Goal: Task Accomplishment & Management: Use online tool/utility

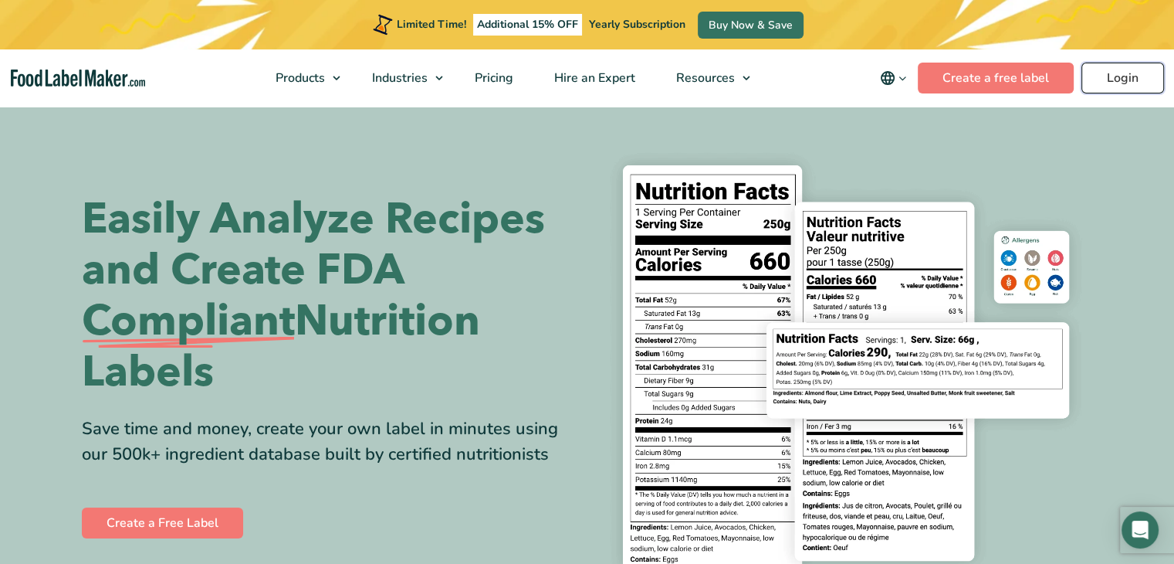
click at [1117, 75] on link "Login" at bounding box center [1123, 78] width 83 height 31
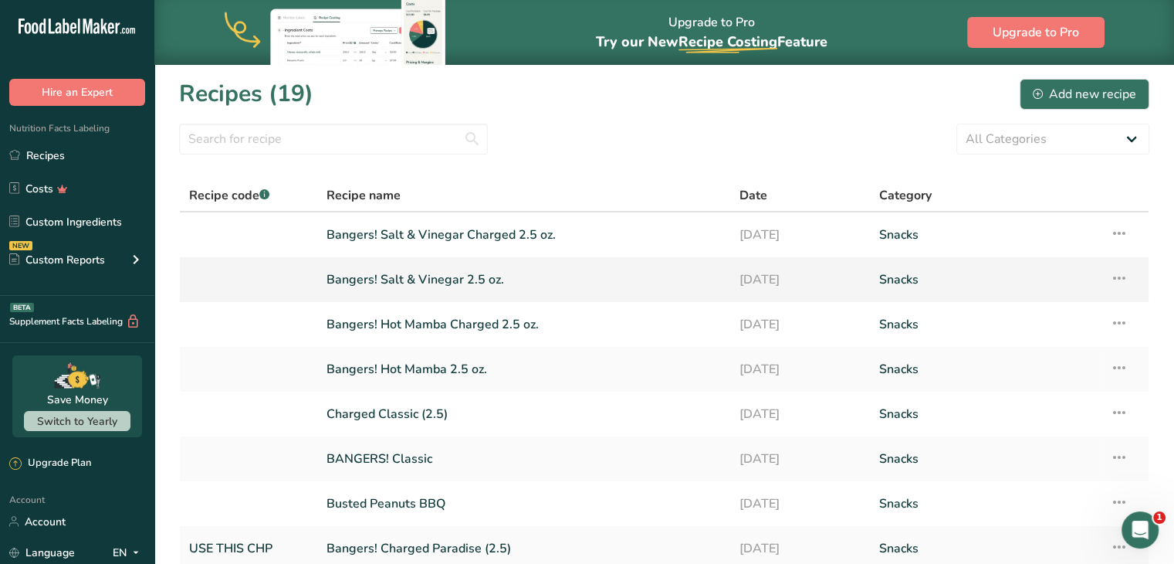
click at [254, 296] on td at bounding box center [248, 279] width 137 height 45
click at [447, 235] on link "Bangers! Salt & Vinegar Charged 2.5 oz." at bounding box center [524, 235] width 395 height 32
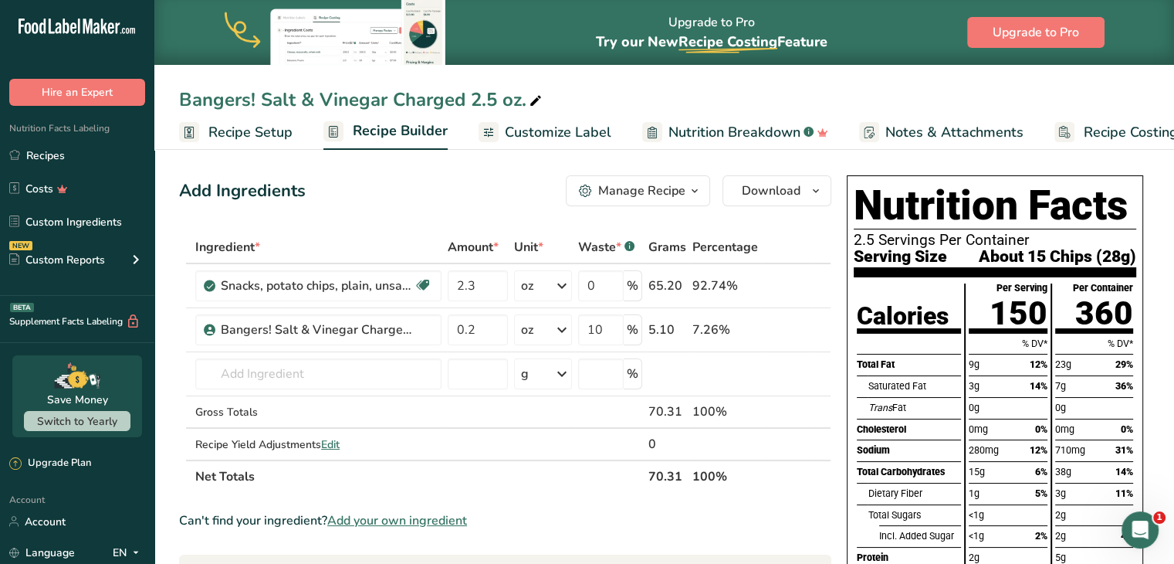
click at [545, 137] on span "Customize Label" at bounding box center [558, 132] width 107 height 21
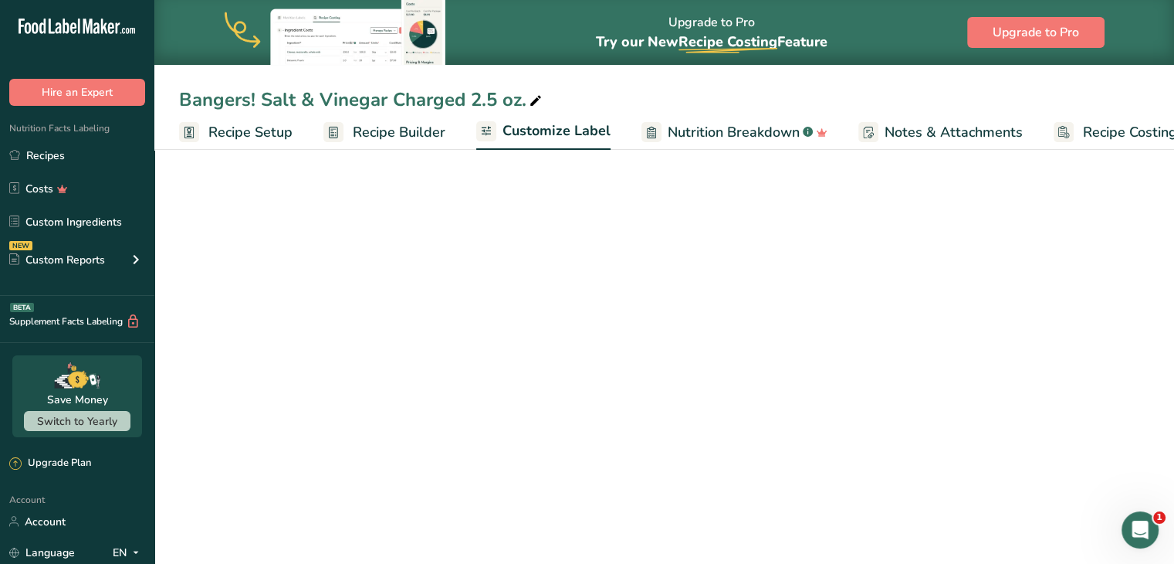
scroll to position [0, 42]
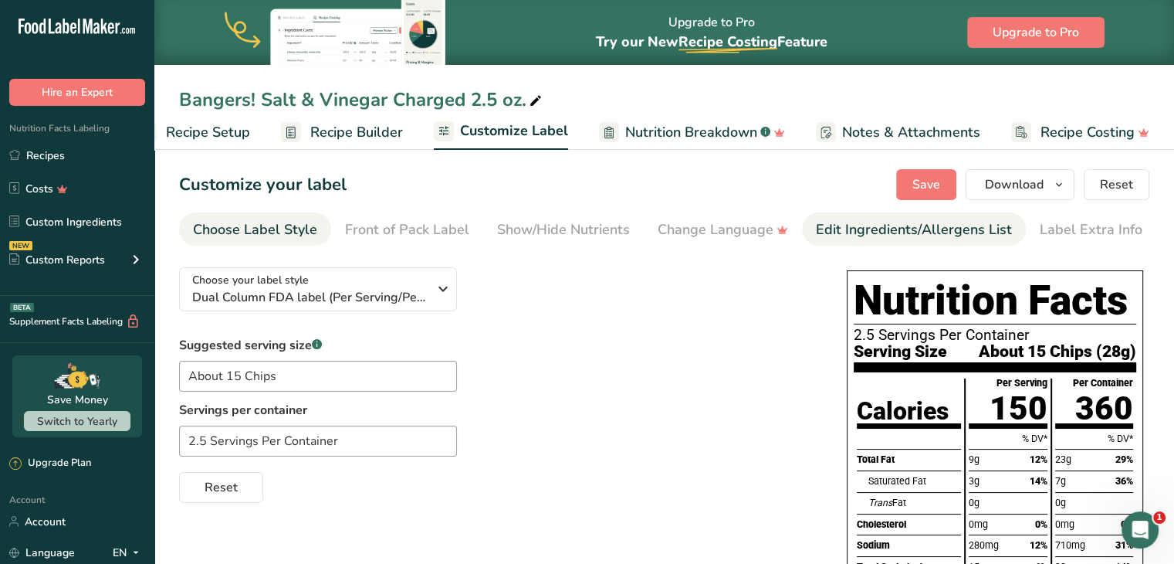
click at [843, 227] on div "Edit Ingredients/Allergens List" at bounding box center [914, 229] width 196 height 21
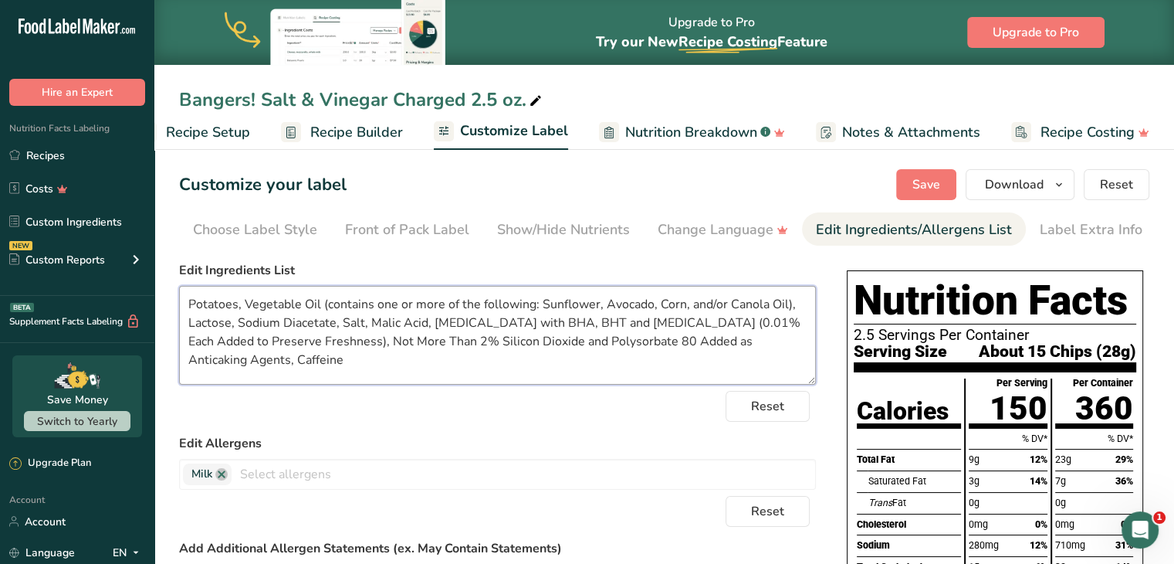
click at [256, 361] on textarea "Potatoes, Vegetable Oil (contains one or more of the following: Sunflower, Avoc…" at bounding box center [497, 335] width 637 height 99
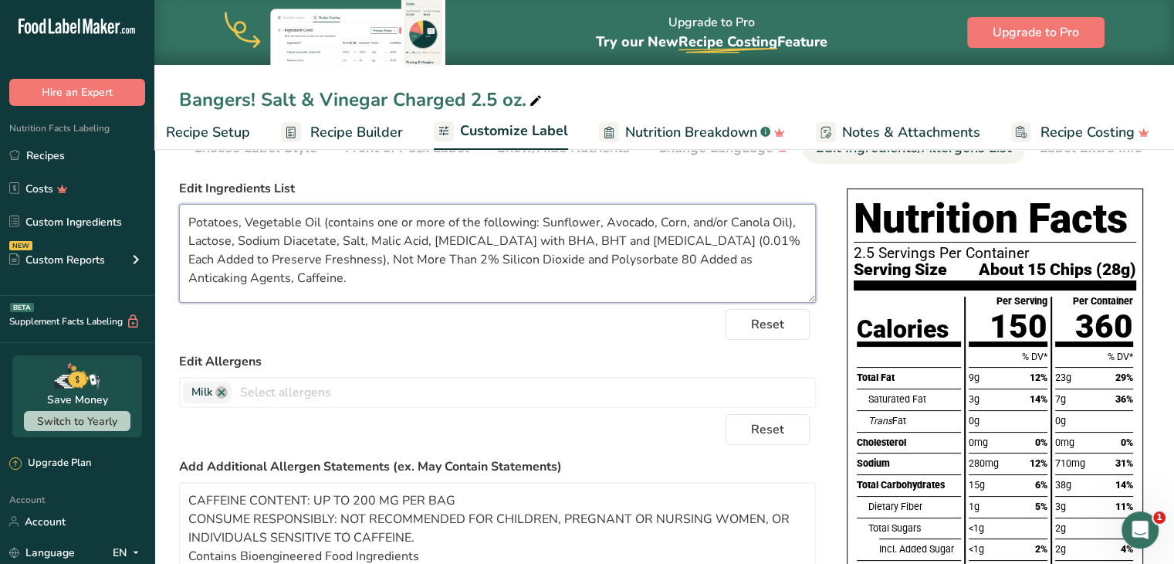
scroll to position [0, 0]
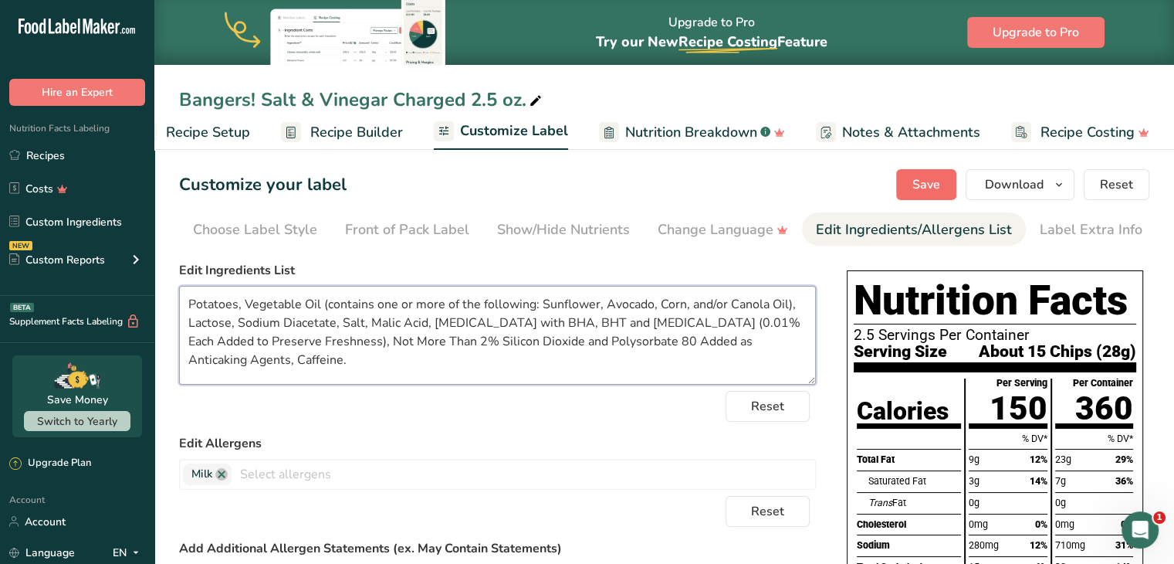
type textarea "Potatoes, Vegetable Oil (contains one or more of the following: Sunflower, Avoc…"
click at [933, 183] on span "Save" at bounding box center [927, 184] width 28 height 19
click at [228, 131] on span "Recipe Setup" at bounding box center [208, 132] width 84 height 21
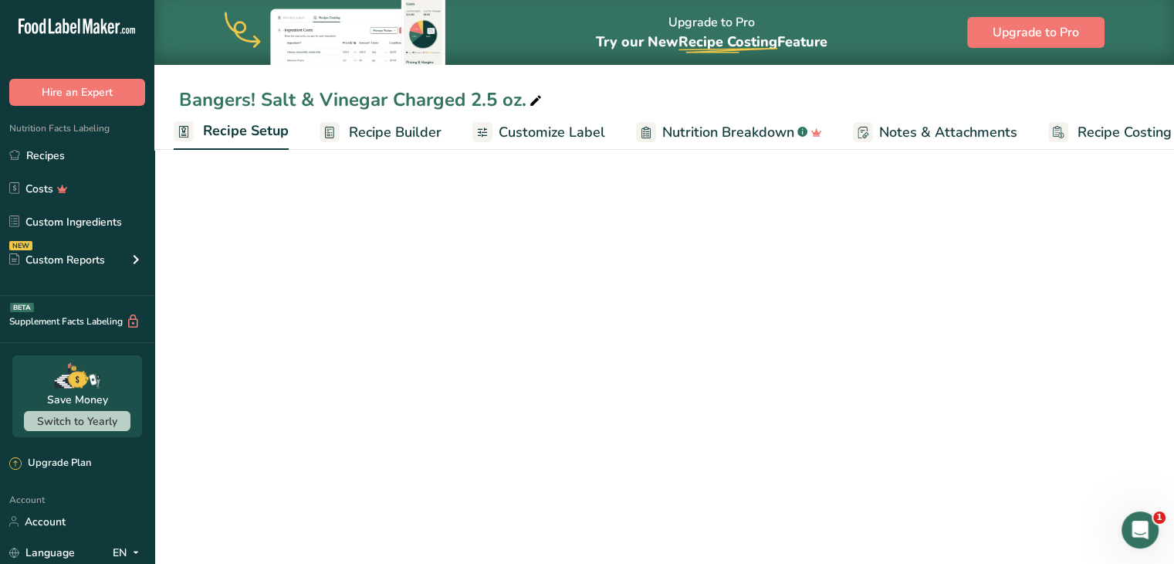
select select "5"
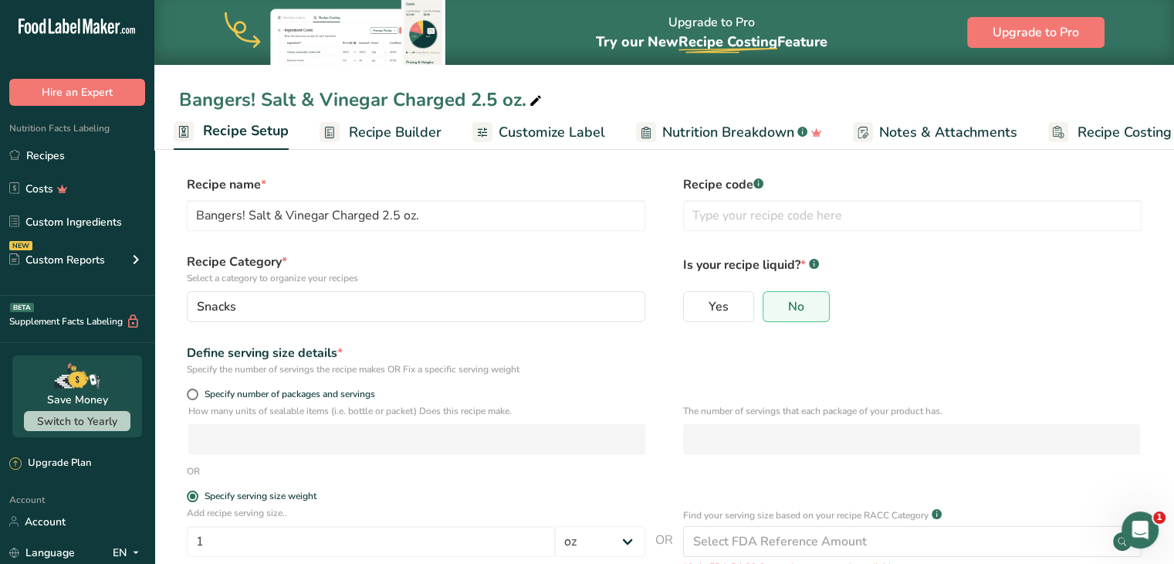
click at [539, 124] on span "Customize Label" at bounding box center [552, 132] width 107 height 21
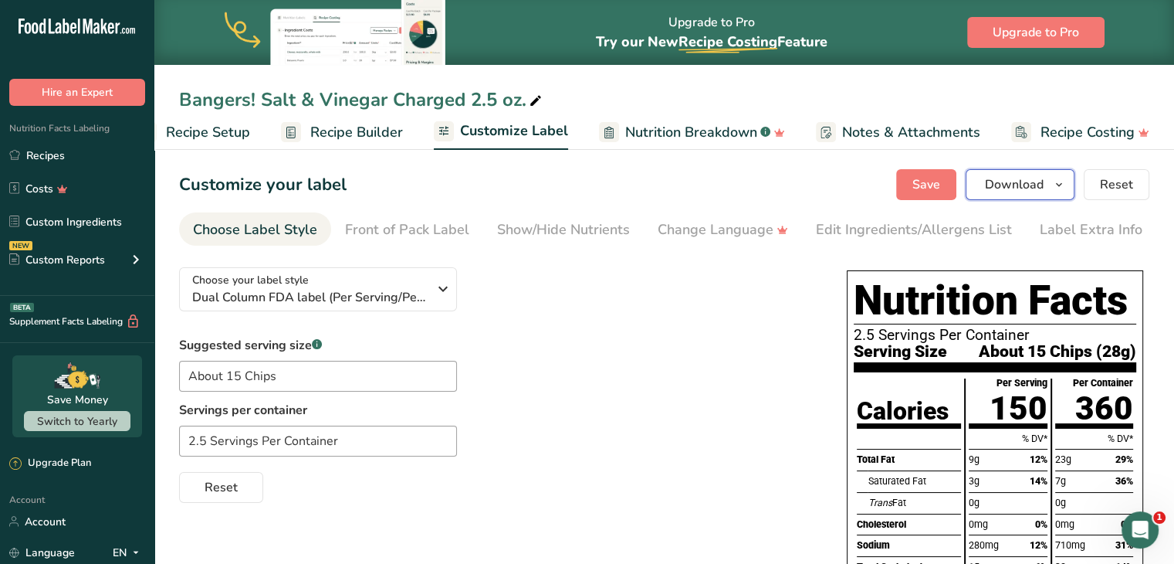
click at [1019, 192] on span "Download" at bounding box center [1014, 184] width 59 height 19
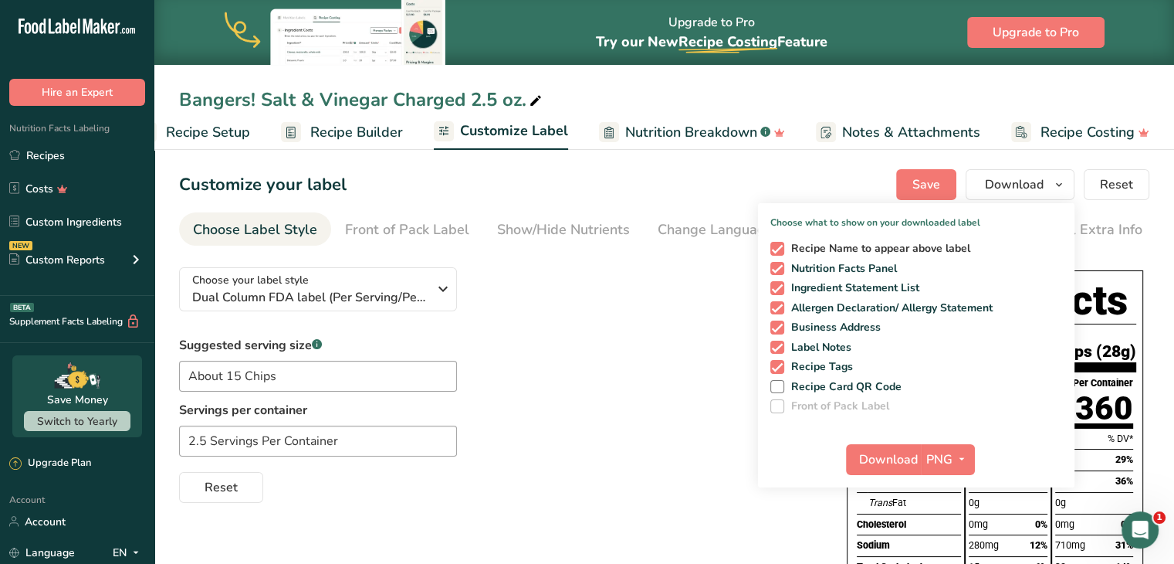
click at [829, 251] on span "Recipe Name to appear above label" at bounding box center [877, 249] width 187 height 14
click at [781, 251] on input "Recipe Name to appear above label" at bounding box center [776, 248] width 10 height 10
checkbox input "false"
click at [880, 466] on span "Download" at bounding box center [888, 459] width 59 height 19
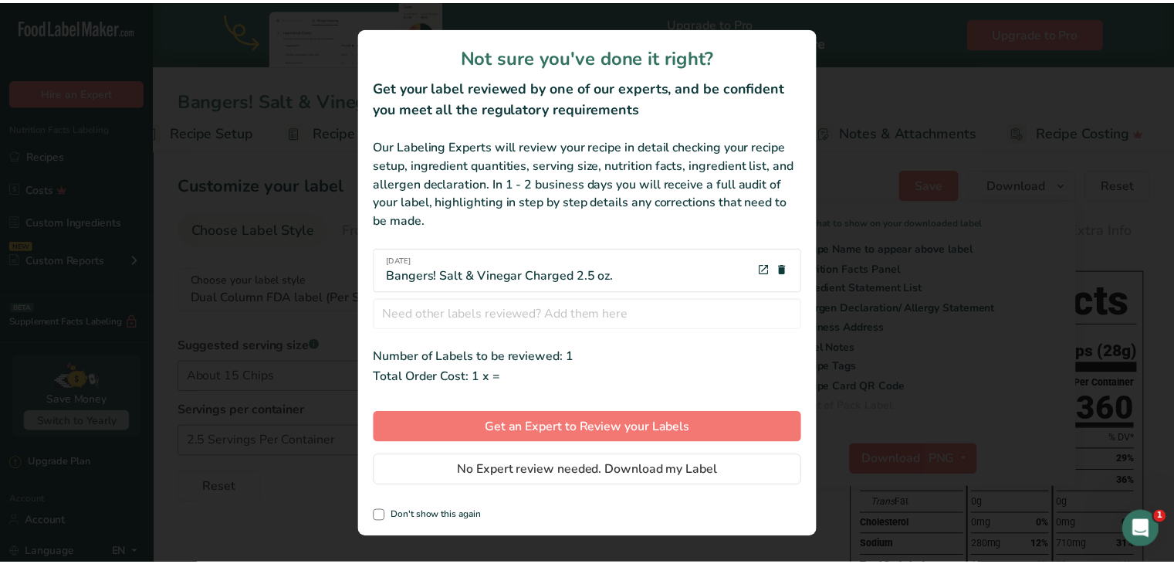
scroll to position [0, 31]
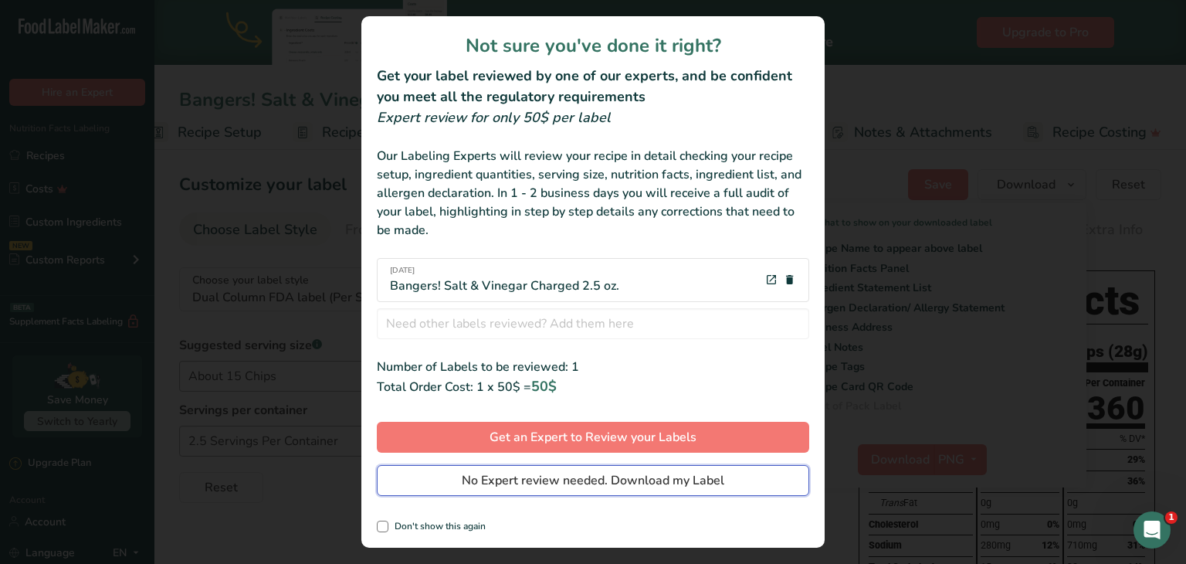
click at [670, 471] on span "No Expert review needed. Download my Label" at bounding box center [593, 480] width 263 height 19
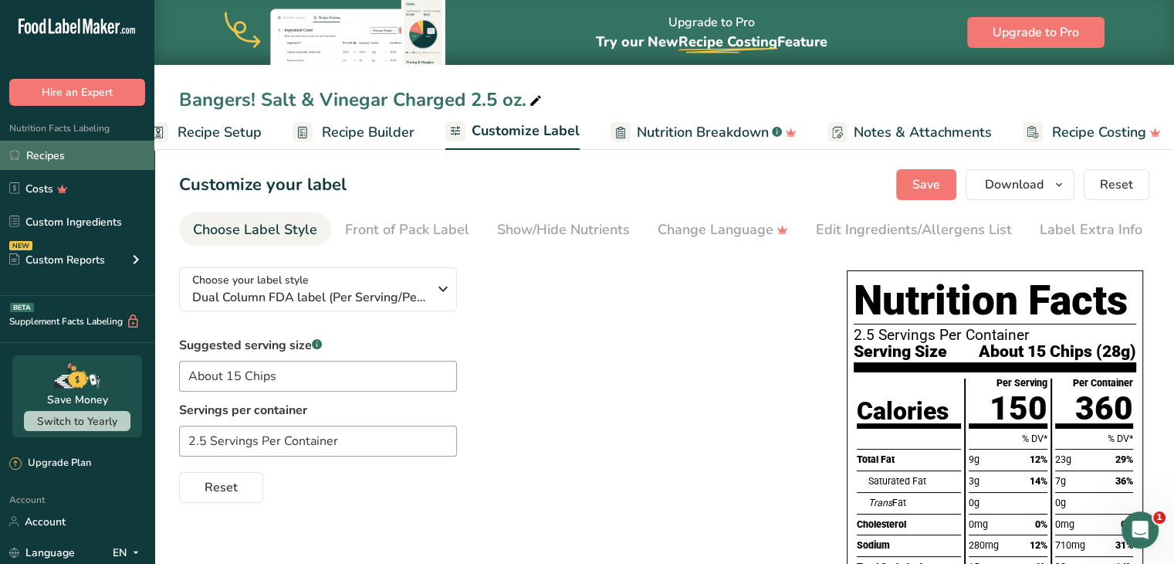
click at [75, 161] on link "Recipes" at bounding box center [77, 155] width 154 height 29
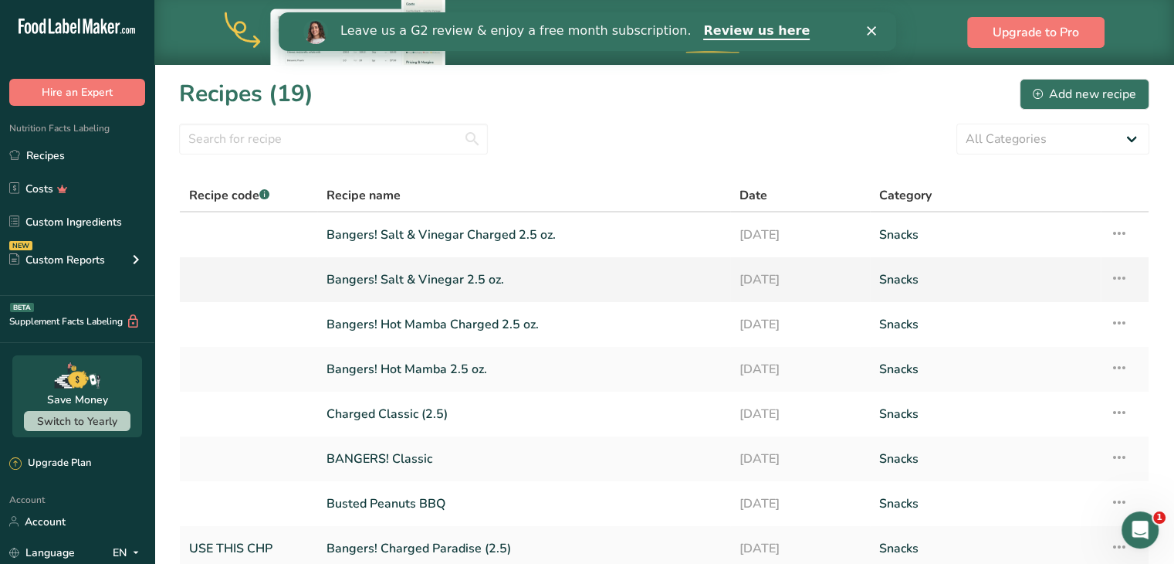
click at [425, 287] on link "Bangers! Salt & Vinegar 2.5 oz." at bounding box center [524, 279] width 395 height 32
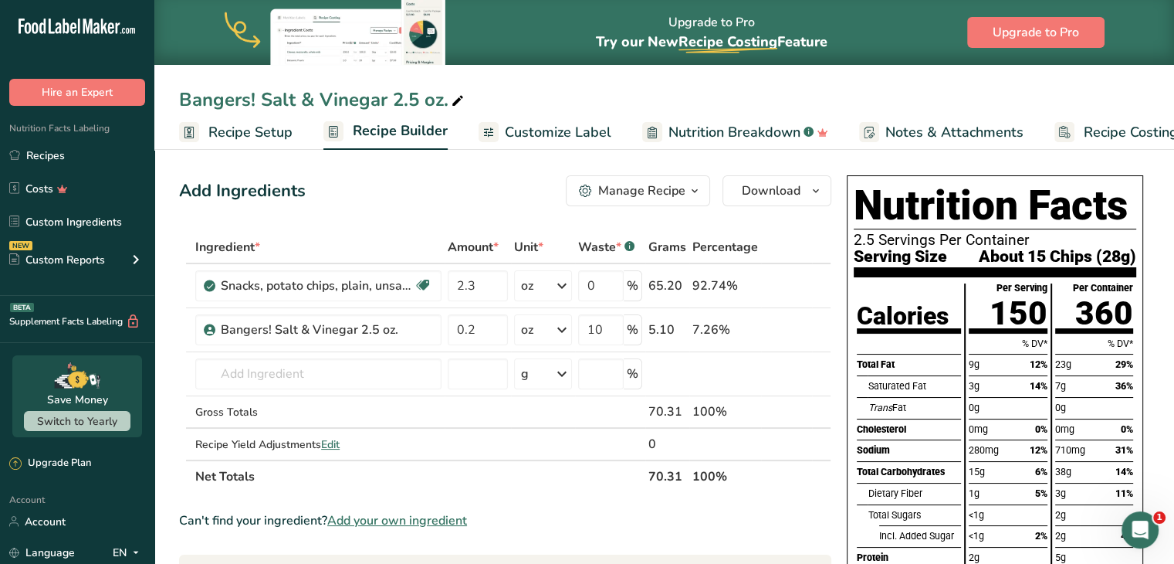
click at [575, 137] on span "Customize Label" at bounding box center [558, 132] width 107 height 21
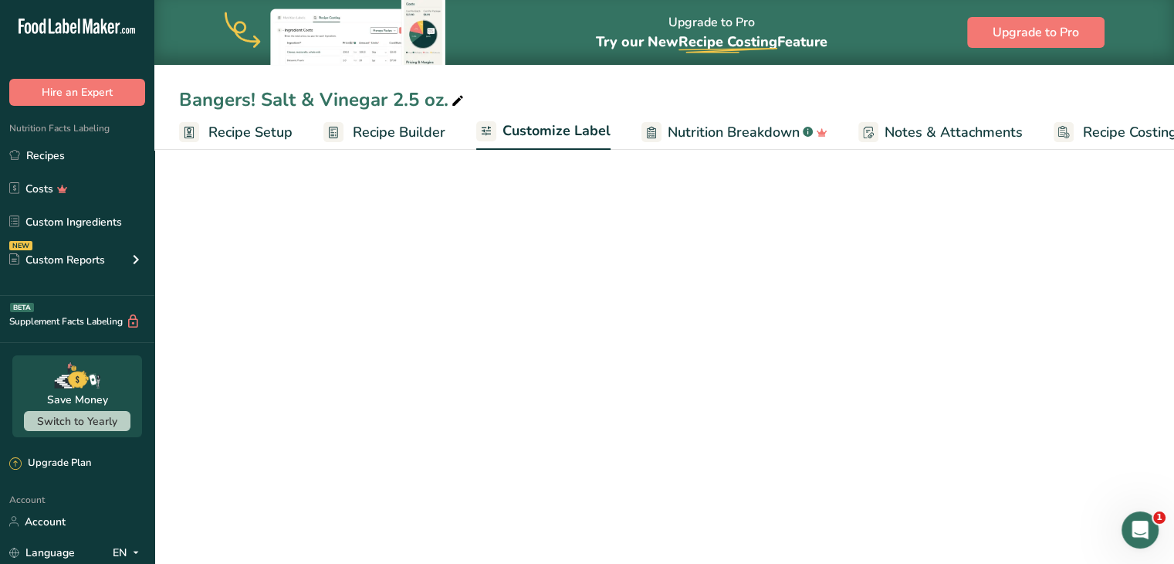
scroll to position [0, 42]
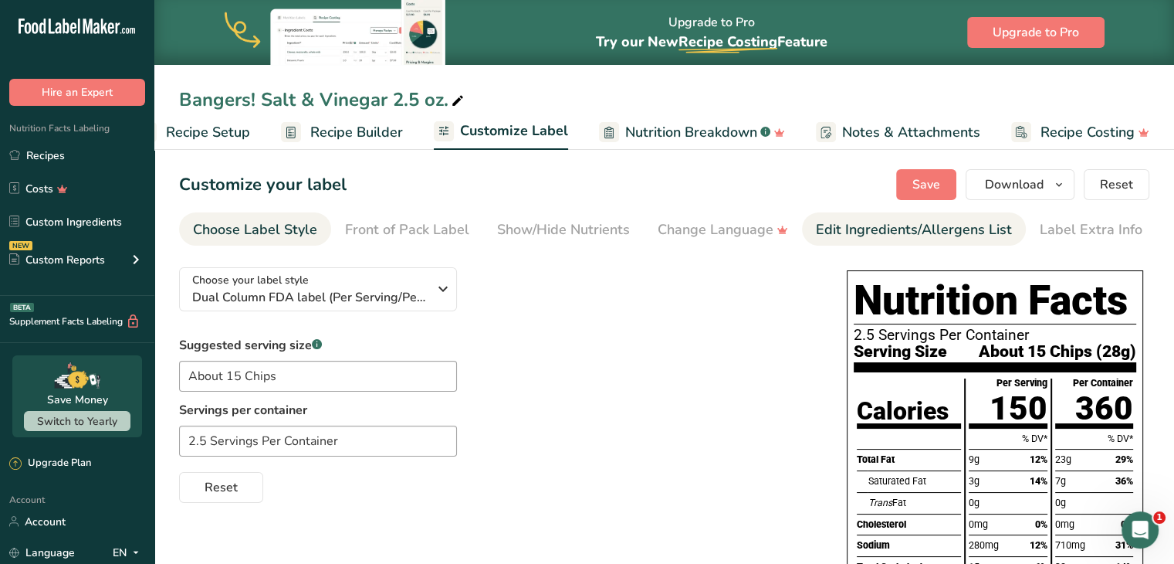
click at [839, 245] on link "Edit Ingredients/Allergens List" at bounding box center [914, 229] width 196 height 35
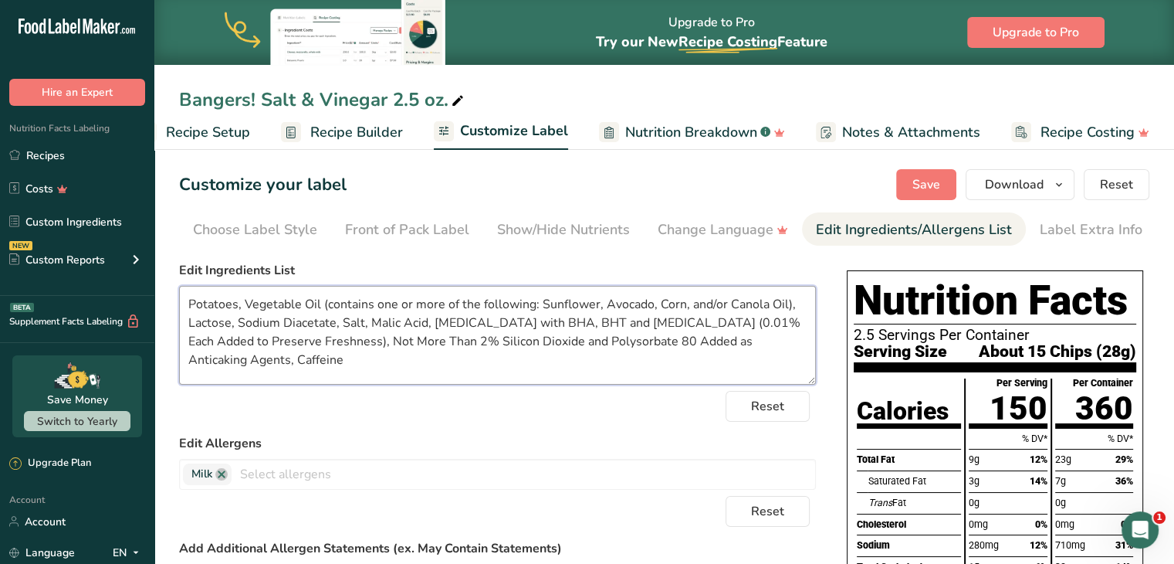
click at [259, 357] on textarea "Potatoes, Vegetable Oil (contains one or more of the following: Sunflower, Avoc…" at bounding box center [497, 335] width 637 height 99
type textarea "Potatoes, Vegetable Oil (contains one or more of the following: Sunflower, Avoc…"
click at [916, 188] on span "Save" at bounding box center [927, 184] width 28 height 19
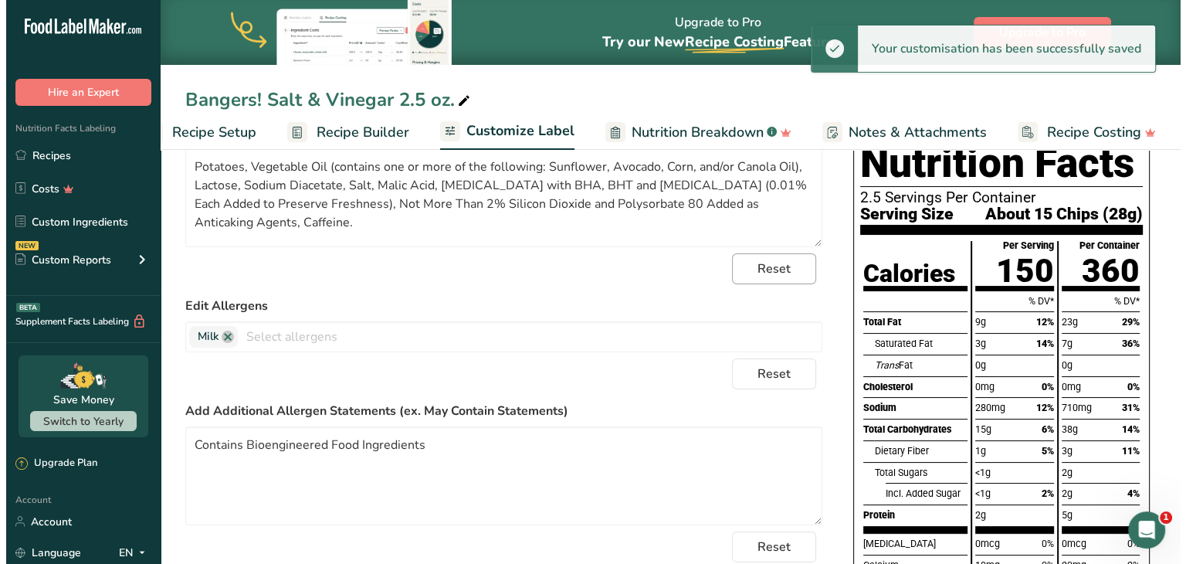
scroll to position [0, 0]
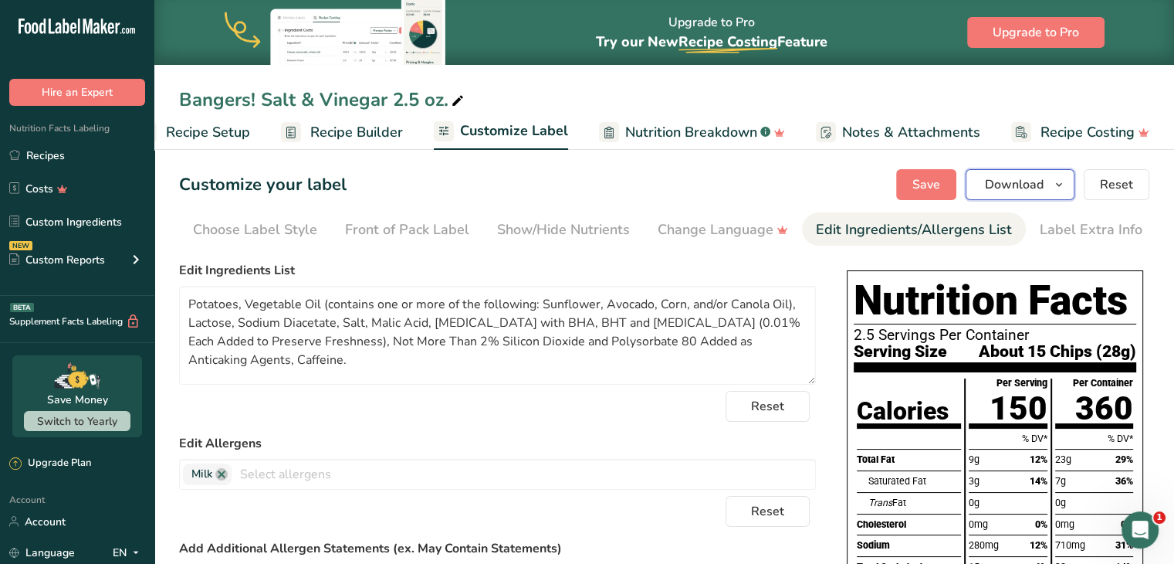
click at [1010, 181] on span "Download" at bounding box center [1014, 184] width 59 height 19
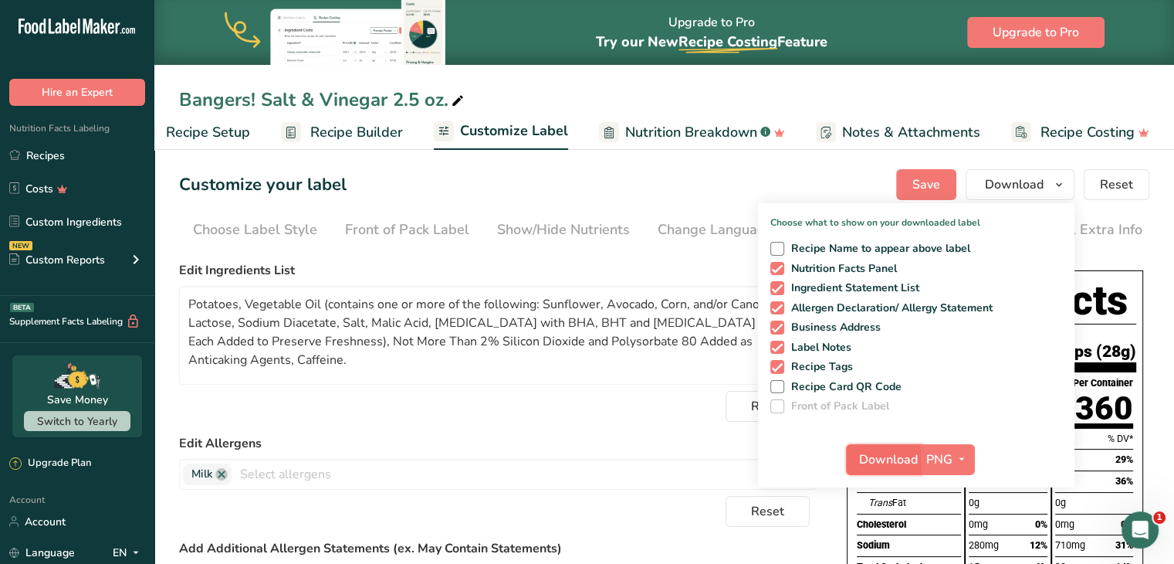
click at [880, 455] on span "Download" at bounding box center [888, 459] width 59 height 19
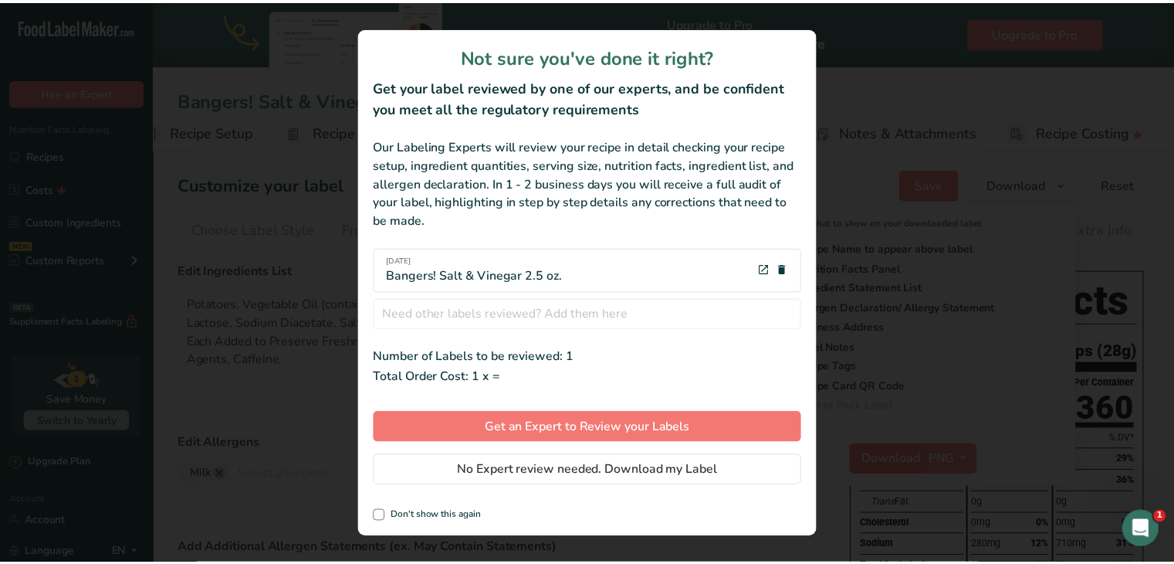
scroll to position [0, 31]
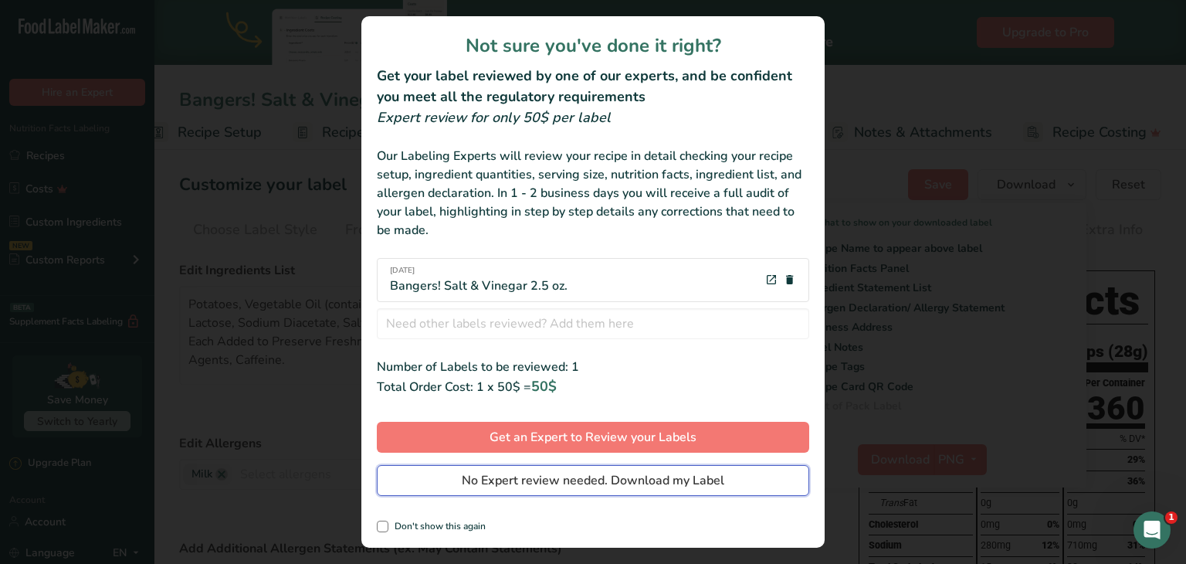
click at [636, 473] on span "No Expert review needed. Download my Label" at bounding box center [593, 480] width 263 height 19
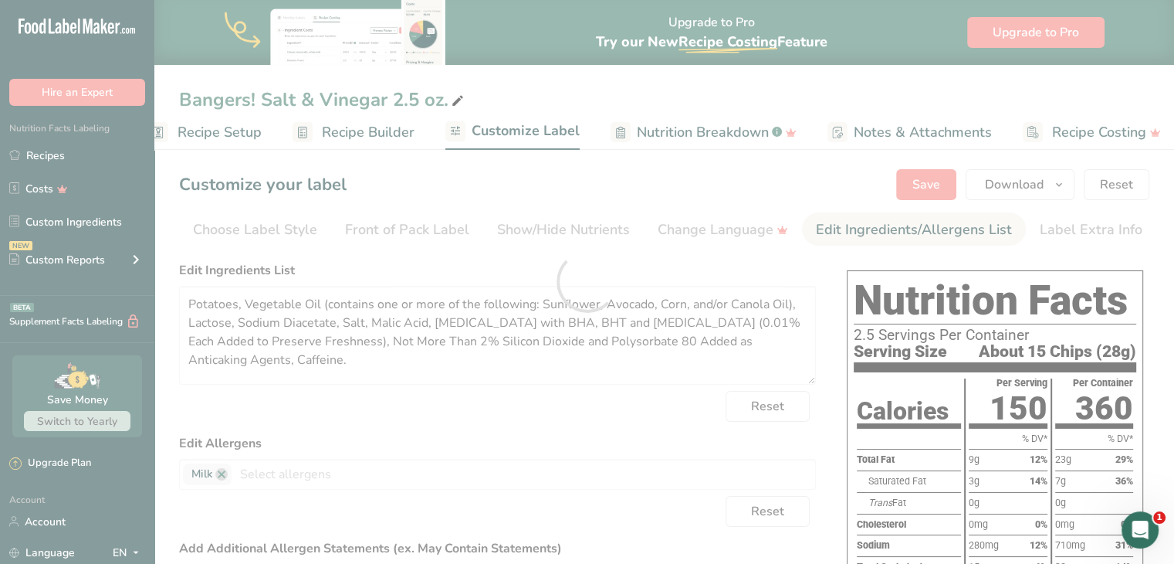
scroll to position [0, 0]
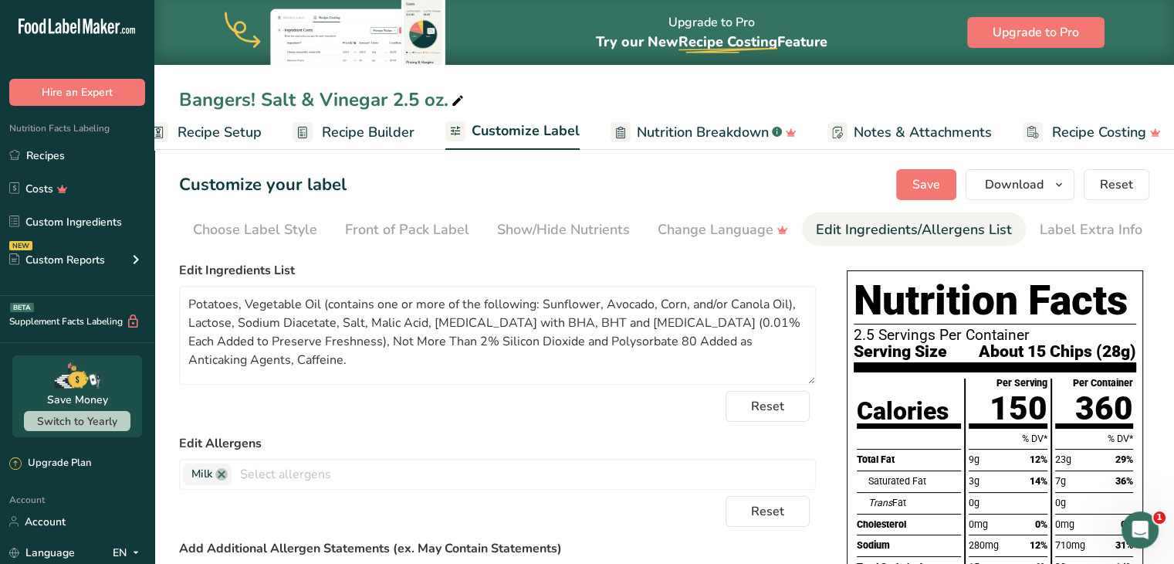
click at [369, 256] on div "Choose your label style Dual Column FDA label (Per Serving/Per Container) USA (…" at bounding box center [497, 509] width 637 height 509
click at [924, 178] on span "Save" at bounding box center [927, 184] width 28 height 19
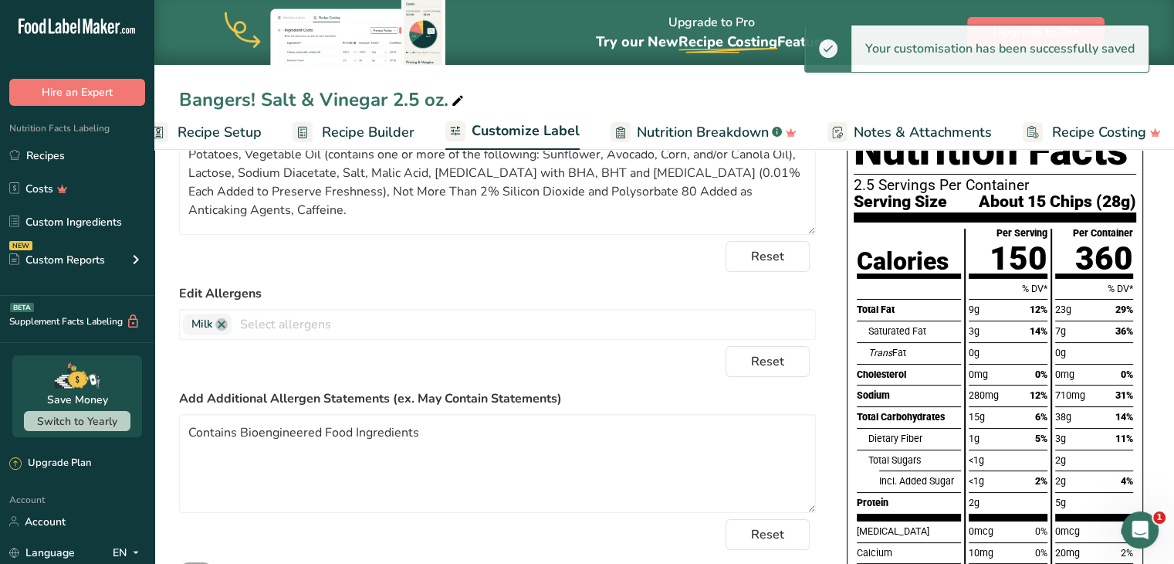
scroll to position [149, 0]
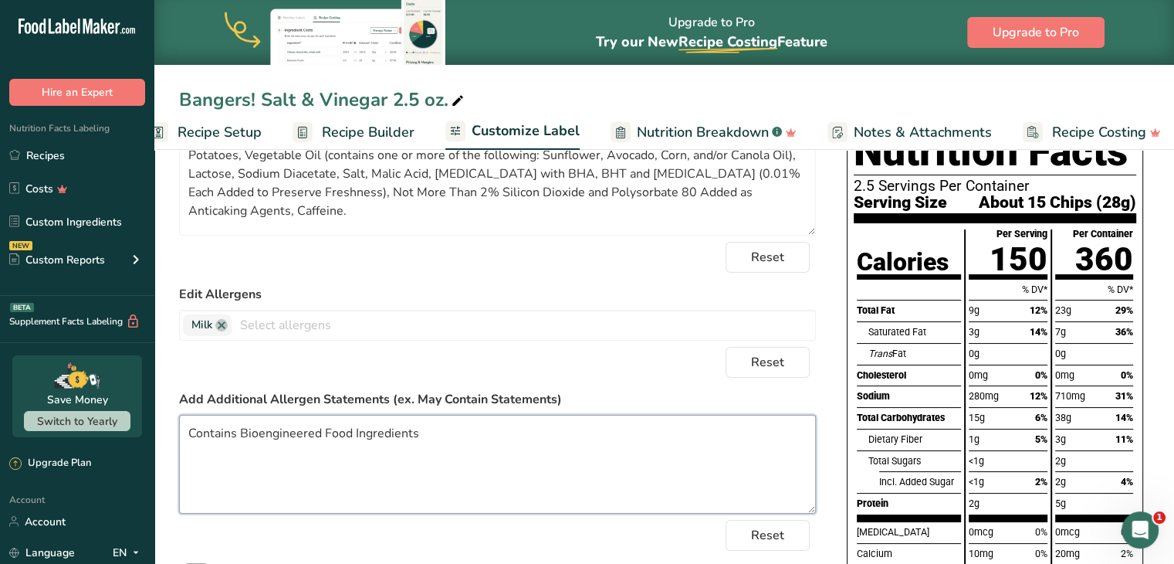
click at [695, 495] on textarea "Contains Bioengineered Food Ingredients" at bounding box center [497, 464] width 637 height 99
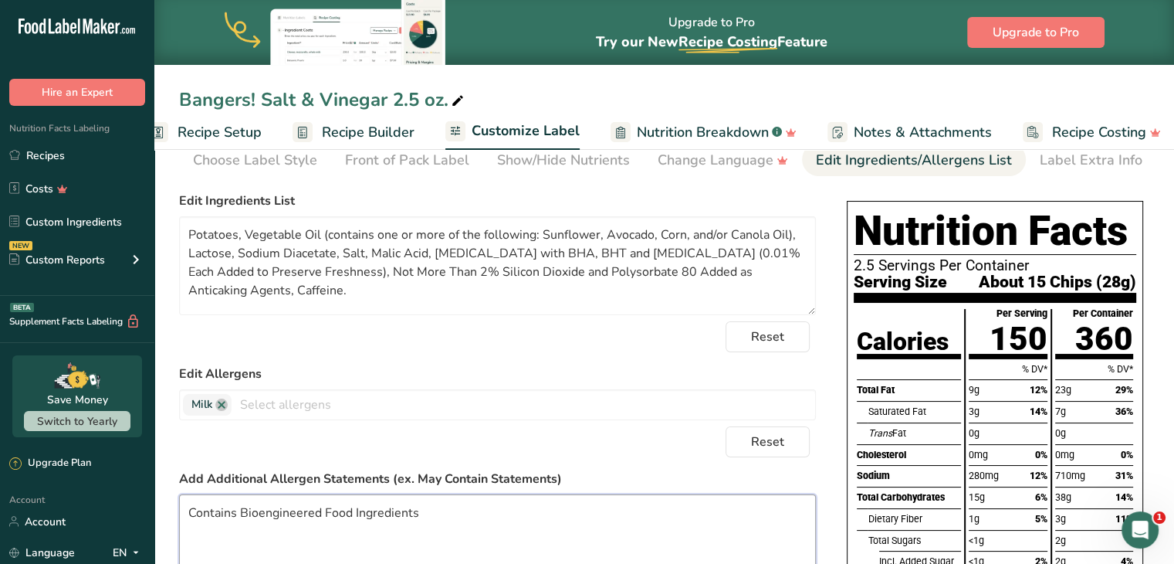
scroll to position [68, 0]
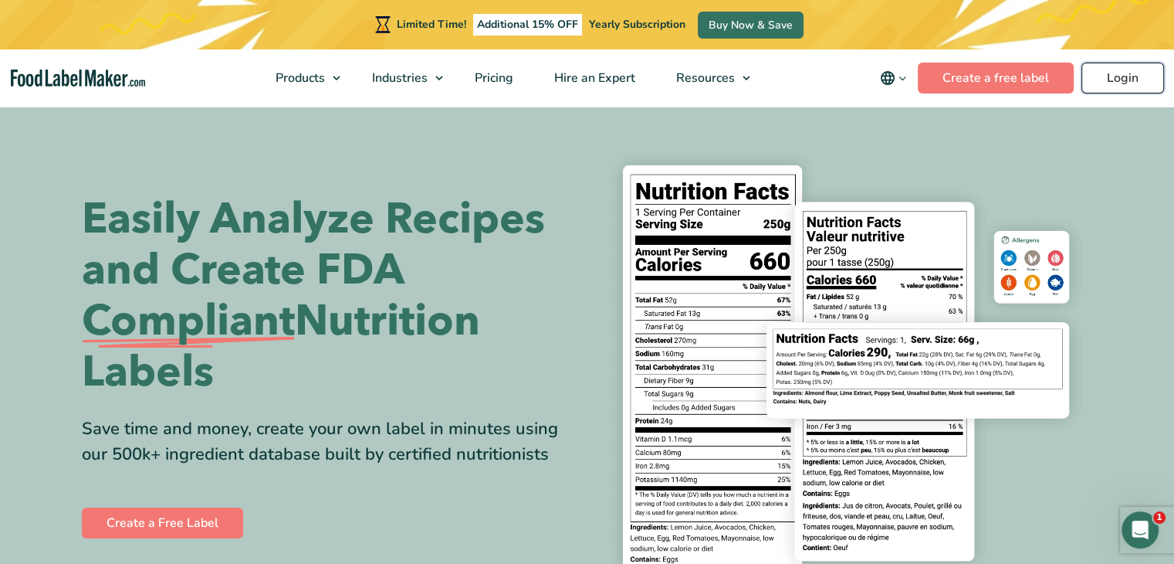
click at [1117, 83] on link "Login" at bounding box center [1123, 78] width 83 height 31
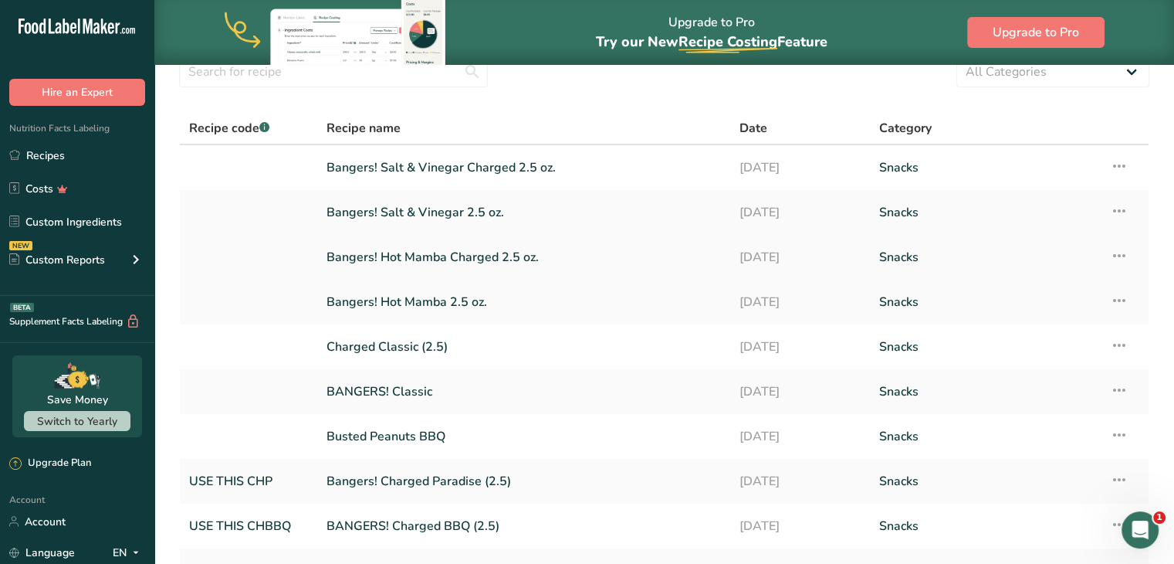
scroll to position [68, 0]
click at [425, 297] on link "Bangers! Hot Mamba 2.5 oz." at bounding box center [524, 301] width 395 height 32
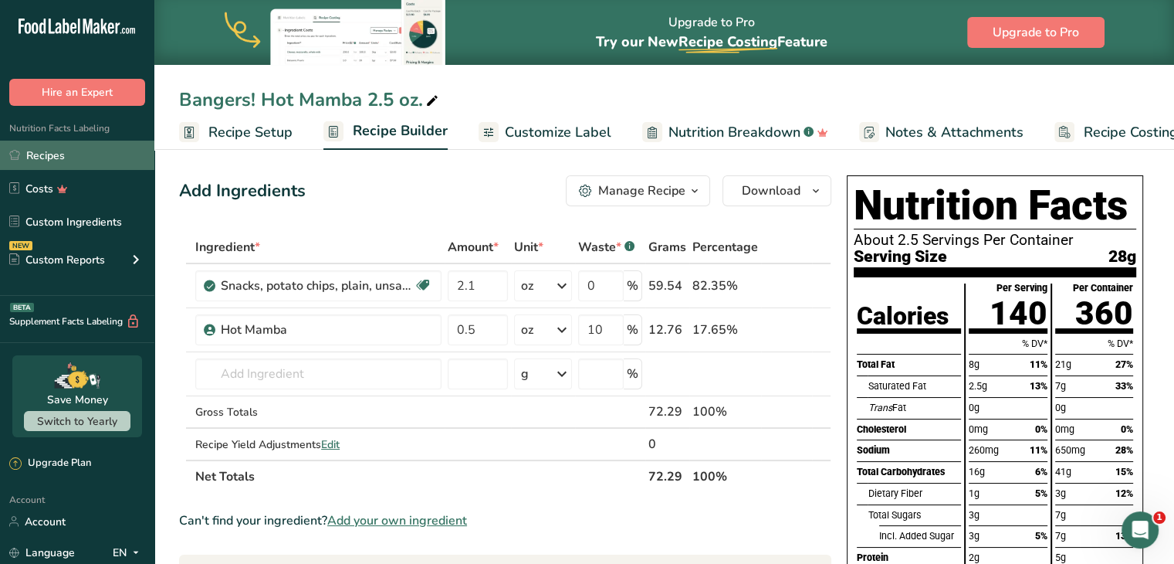
click at [99, 149] on link "Recipes" at bounding box center [77, 155] width 154 height 29
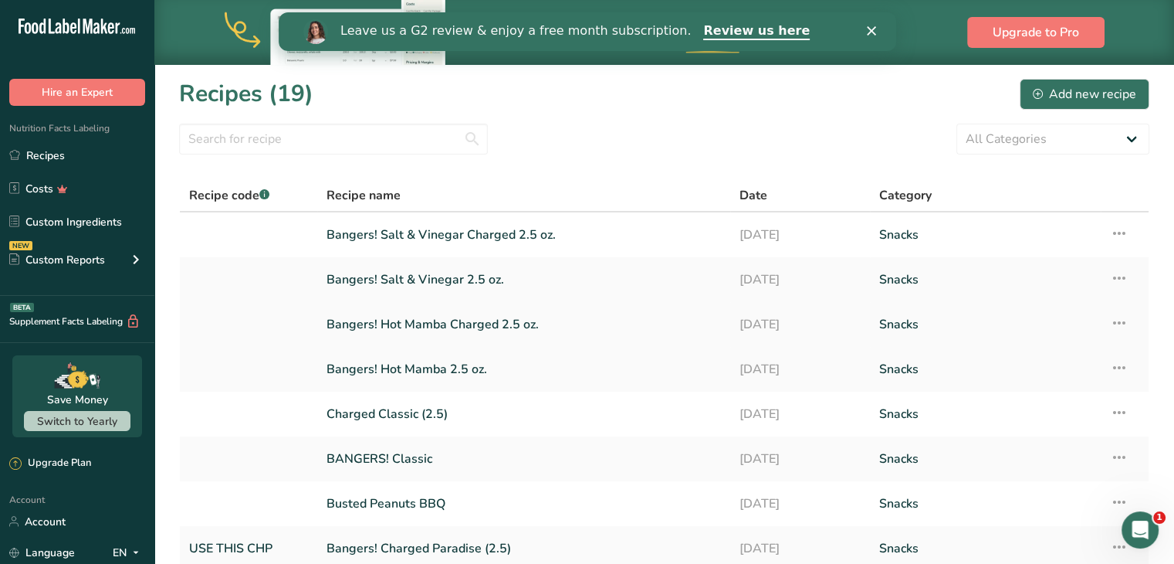
click at [442, 325] on link "Bangers! Hot Mamba Charged 2.5 oz." at bounding box center [524, 324] width 395 height 32
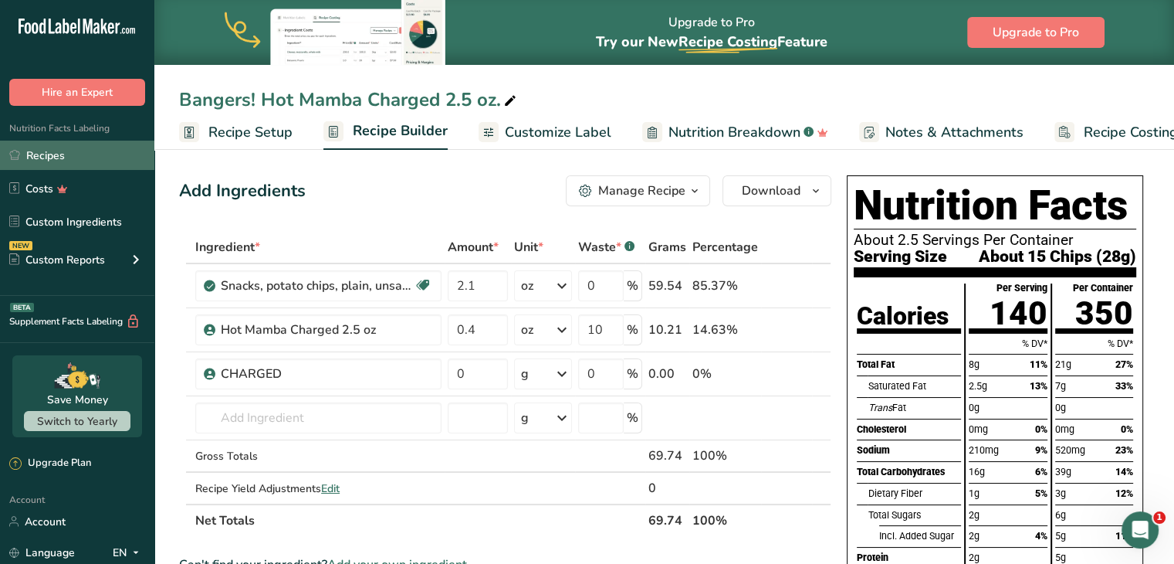
scroll to position [134, 0]
